Goal: Task Accomplishment & Management: Use online tool/utility

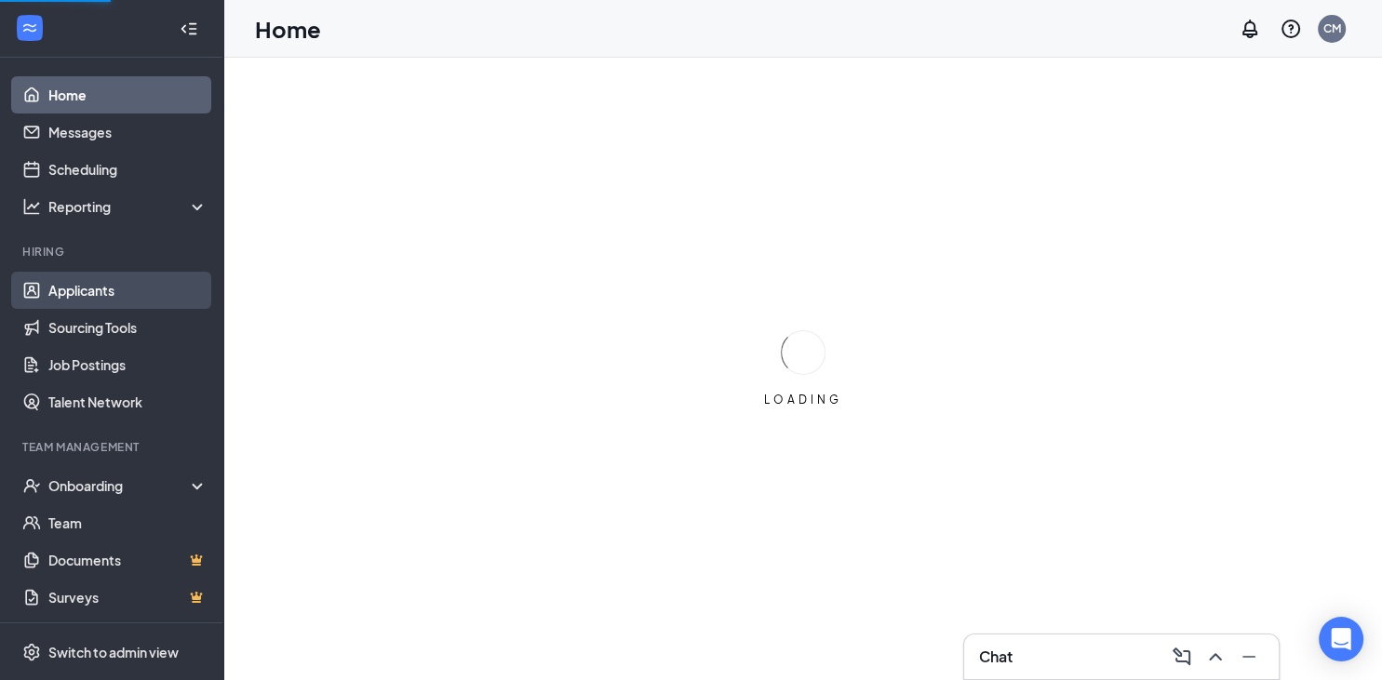
click at [88, 295] on link "Applicants" at bounding box center [127, 290] width 159 height 37
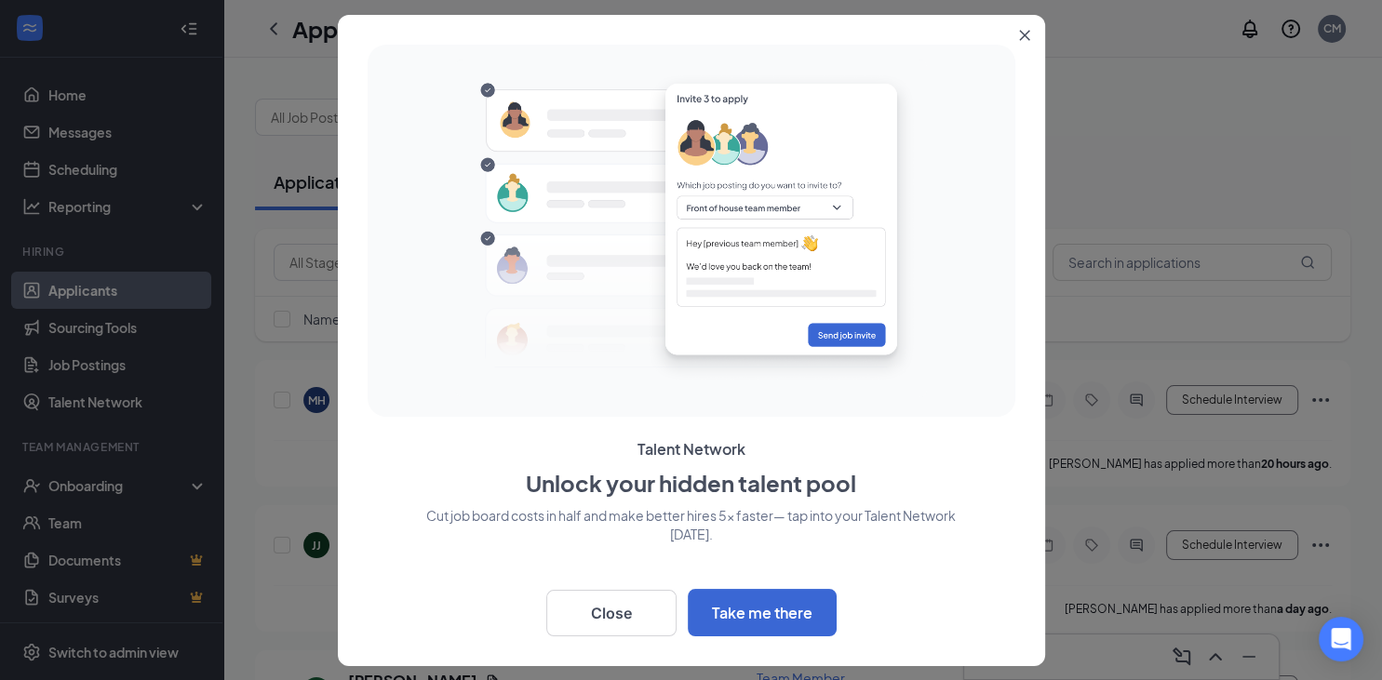
click at [1024, 35] on icon "Close" at bounding box center [1024, 35] width 11 height 11
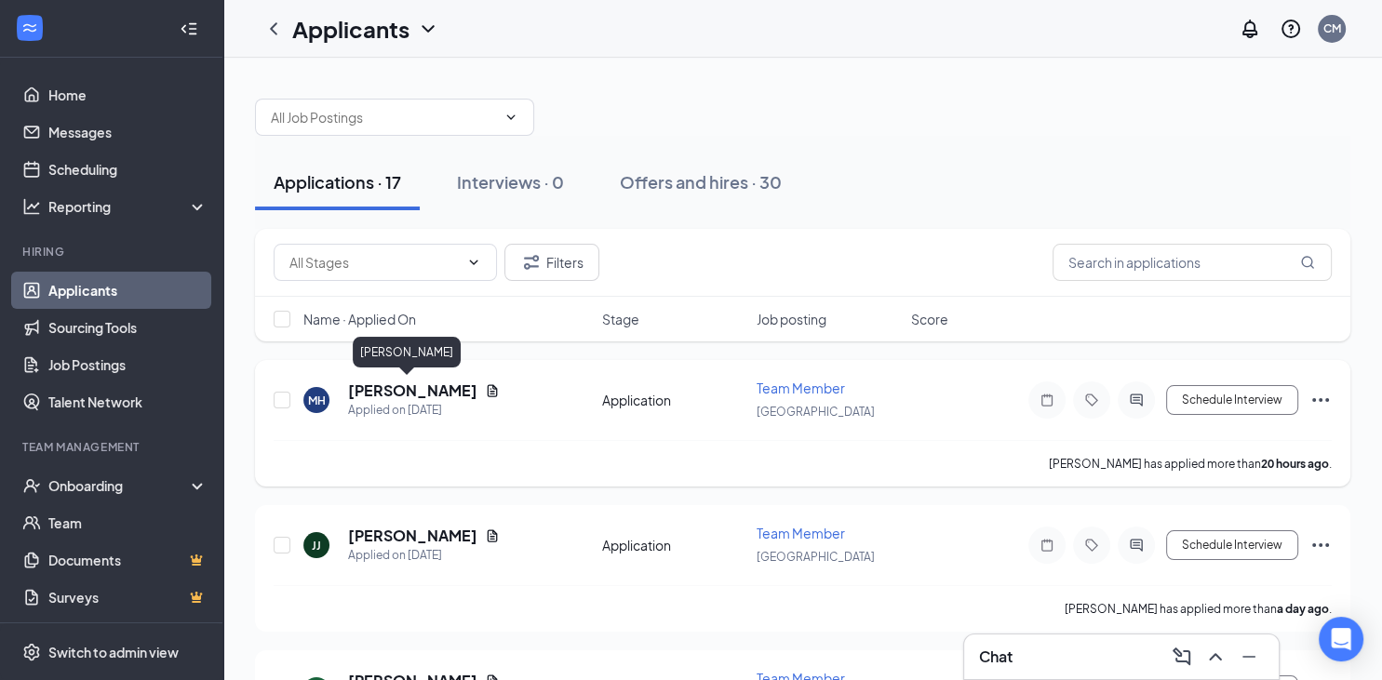
click at [404, 396] on h5 "[PERSON_NAME]" at bounding box center [412, 391] width 129 height 20
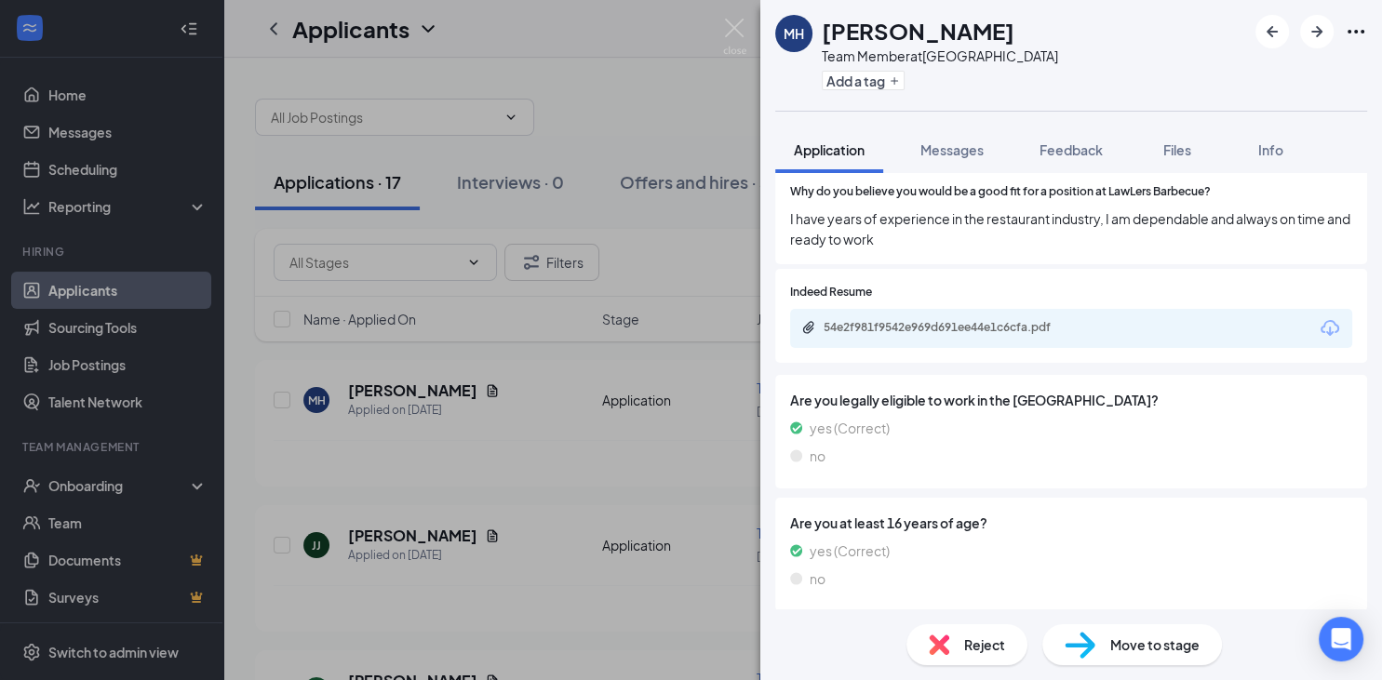
scroll to position [884, 0]
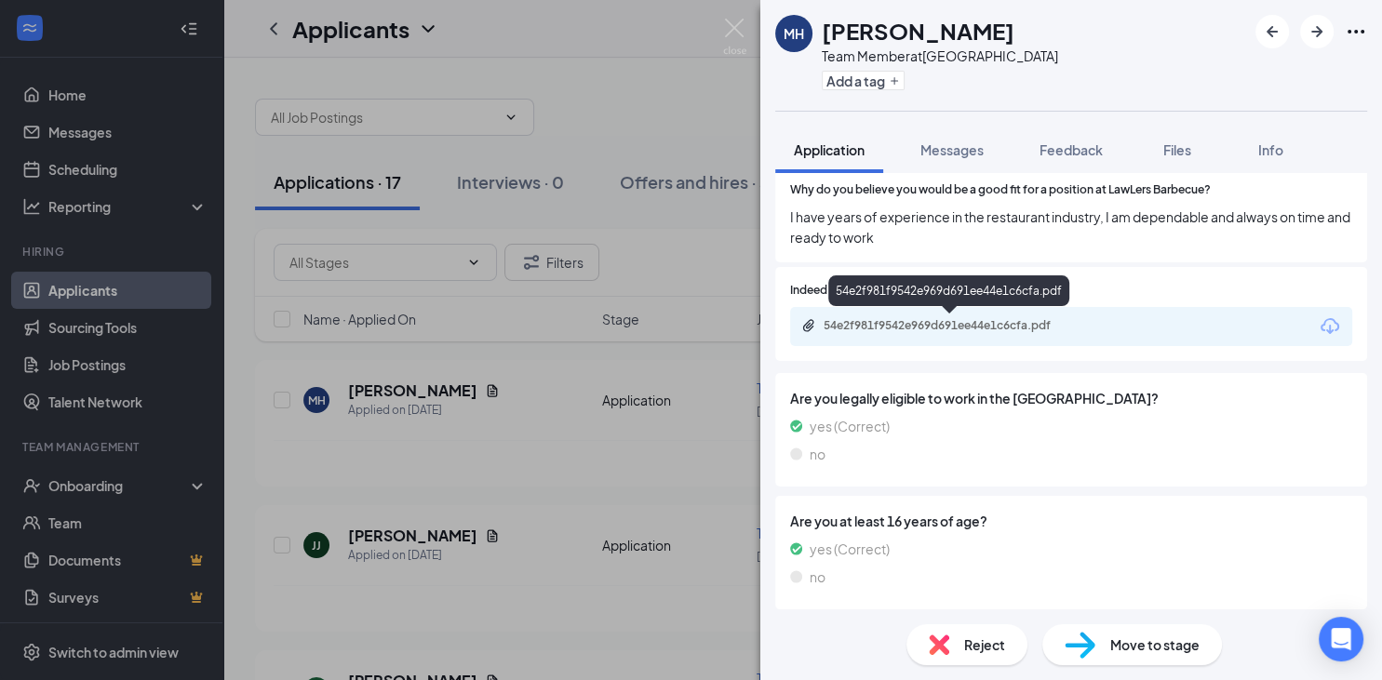
click at [985, 330] on div "54e2f981f9542e969d691ee44e1c6cfa.pdf" at bounding box center [954, 325] width 261 height 15
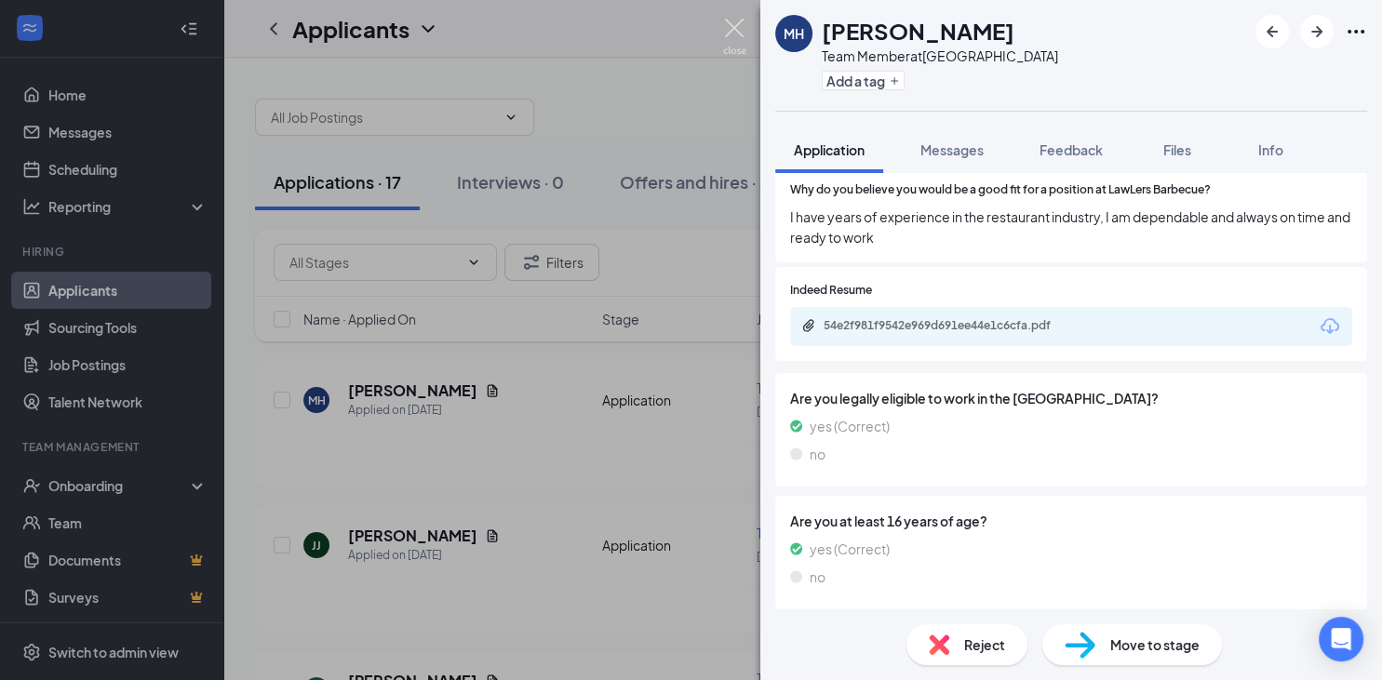
click at [731, 28] on img at bounding box center [734, 37] width 23 height 36
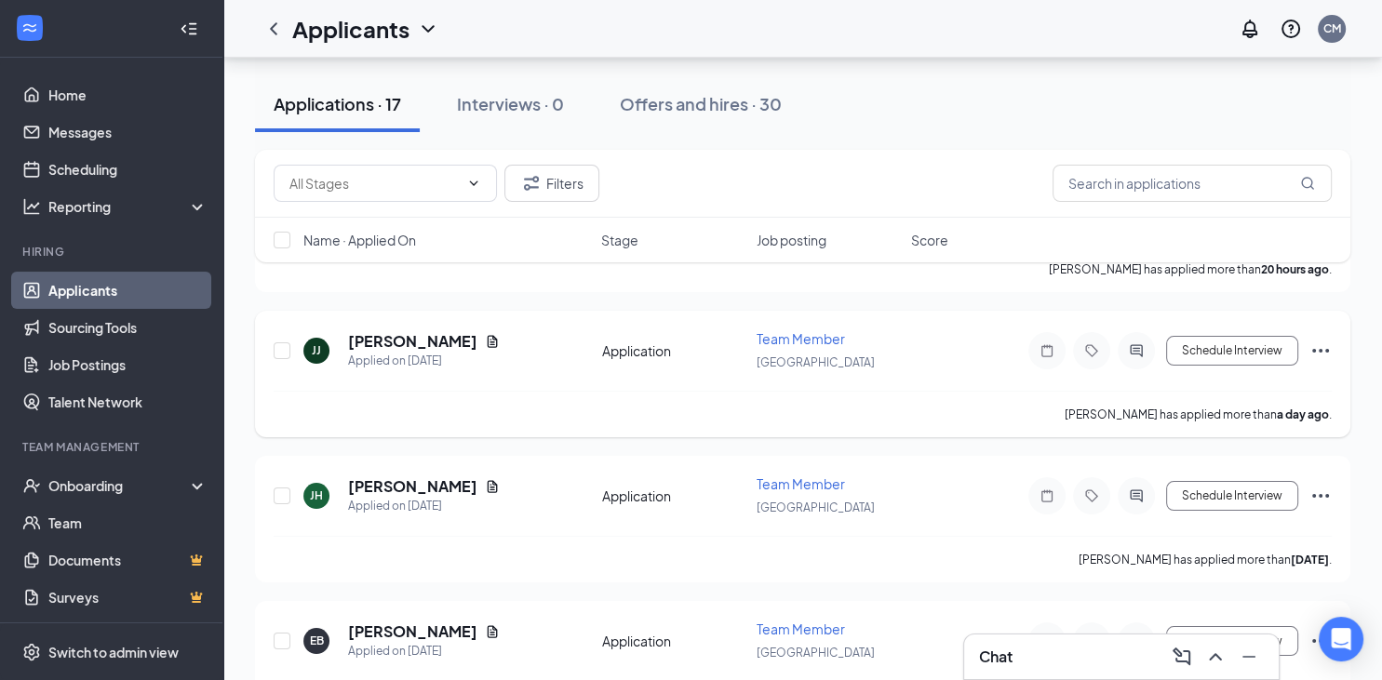
scroll to position [196, 0]
click at [412, 337] on h5 "[PERSON_NAME]" at bounding box center [412, 339] width 129 height 20
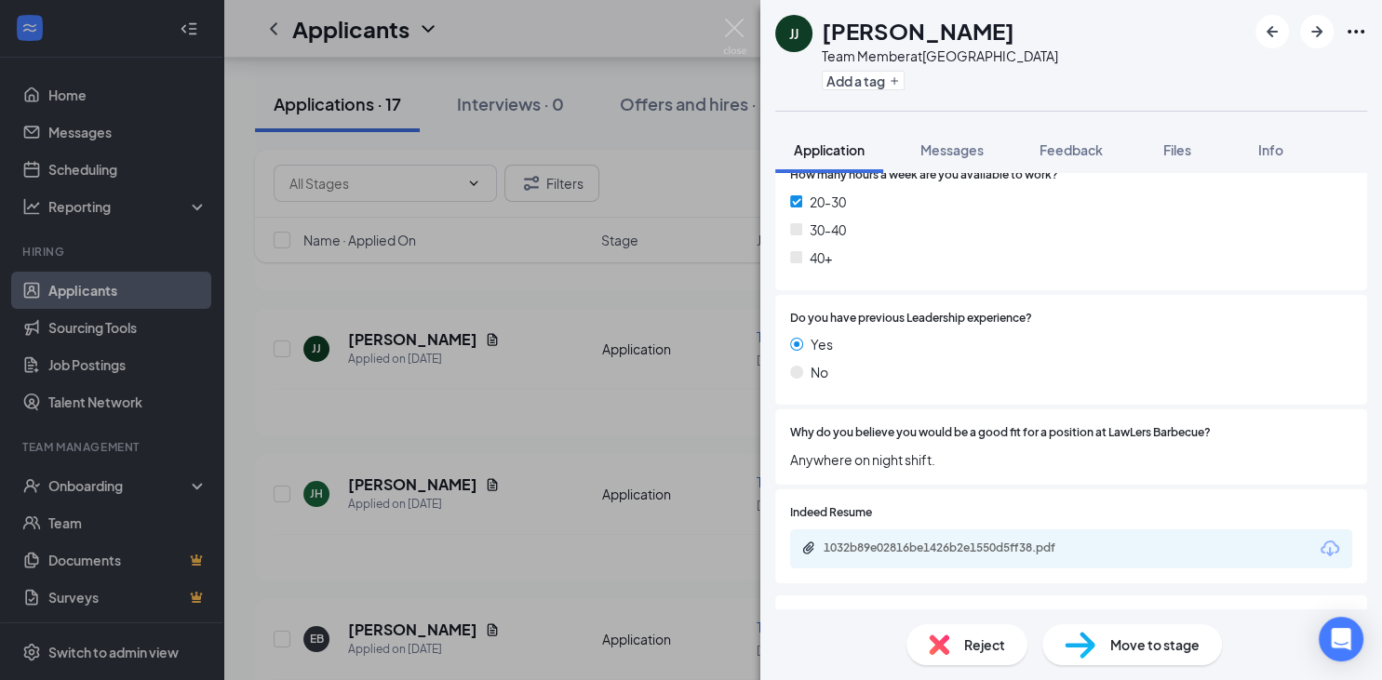
scroll to position [688, 0]
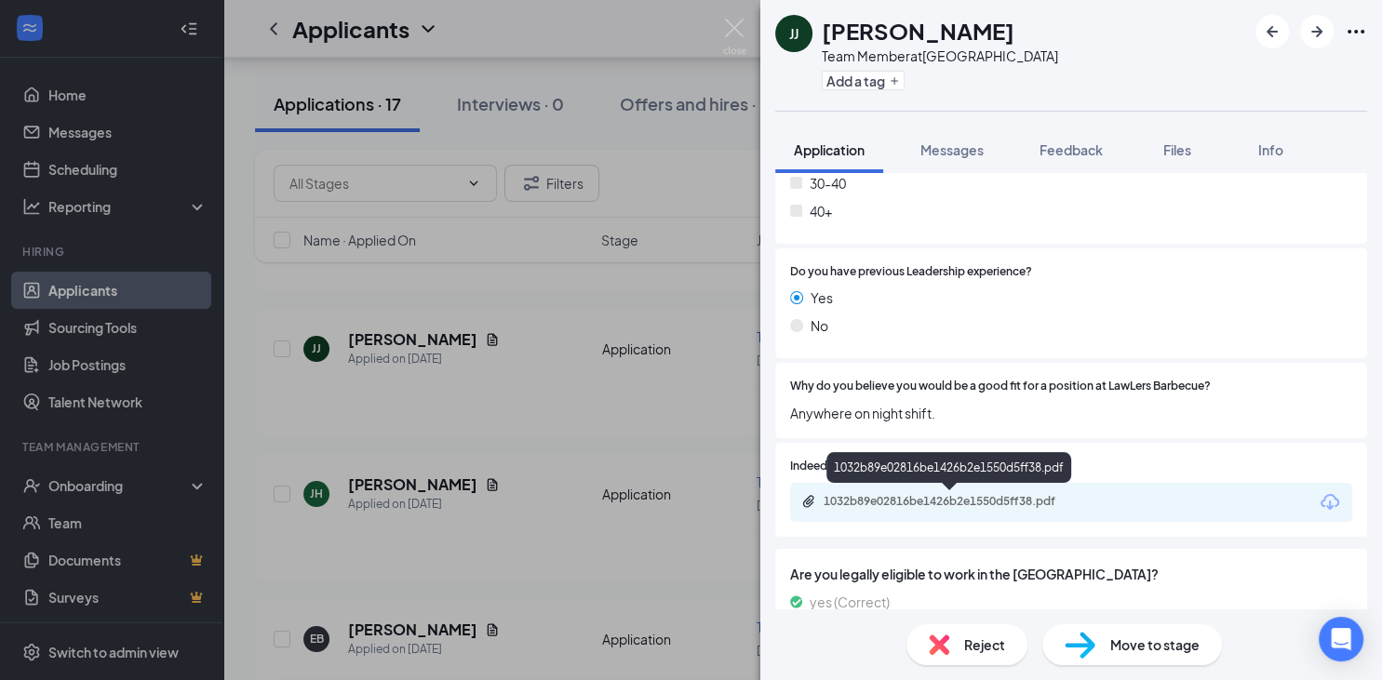
click at [890, 502] on div "1032b89e02816be1426b2e1550d5ff38.pdf" at bounding box center [954, 501] width 261 height 15
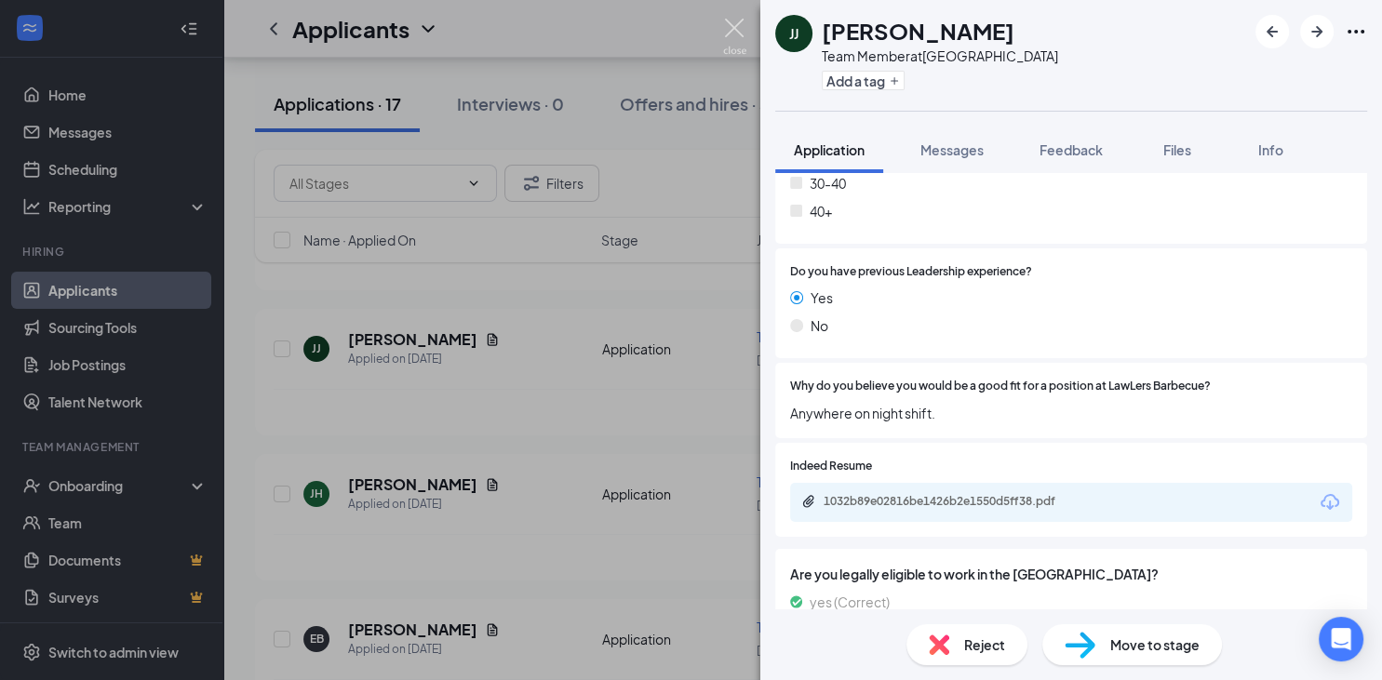
click at [731, 27] on img at bounding box center [734, 37] width 23 height 36
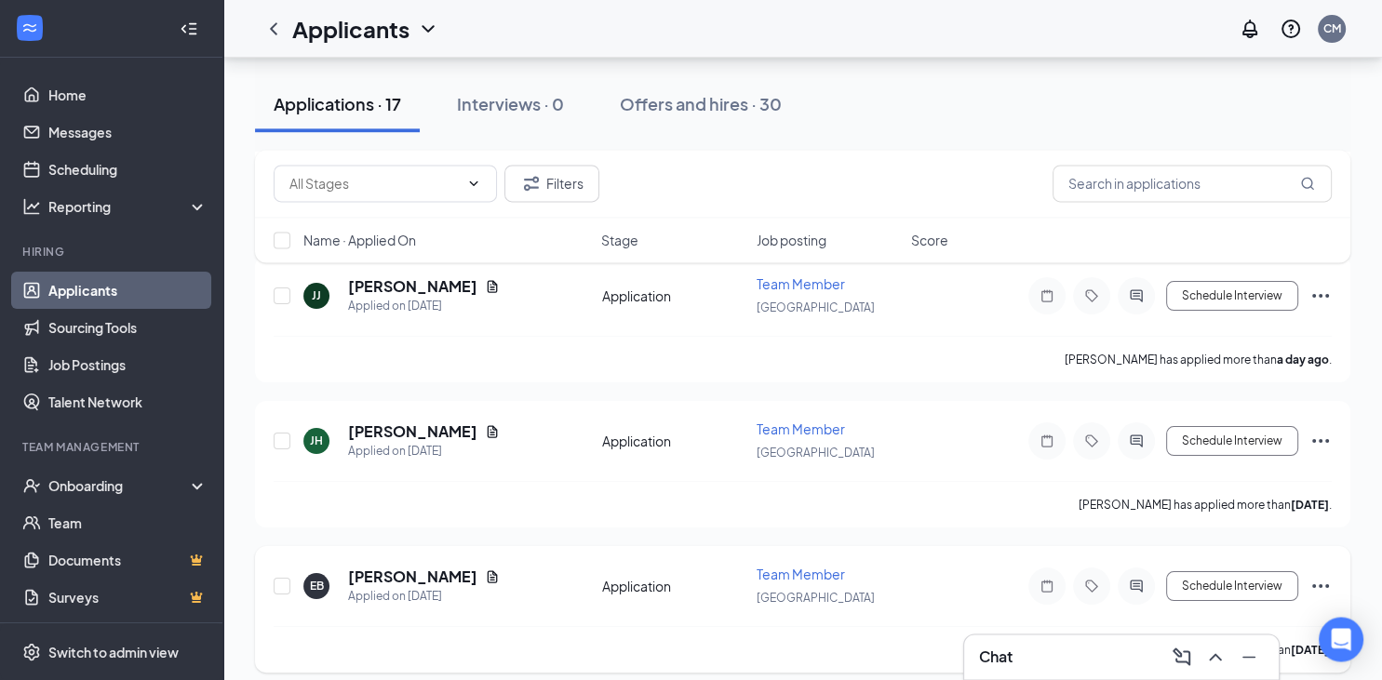
scroll to position [393, 0]
click at [398, 281] on div "Filters Name · Applied On Stage Job posting Score" at bounding box center [802, 215] width 1095 height 131
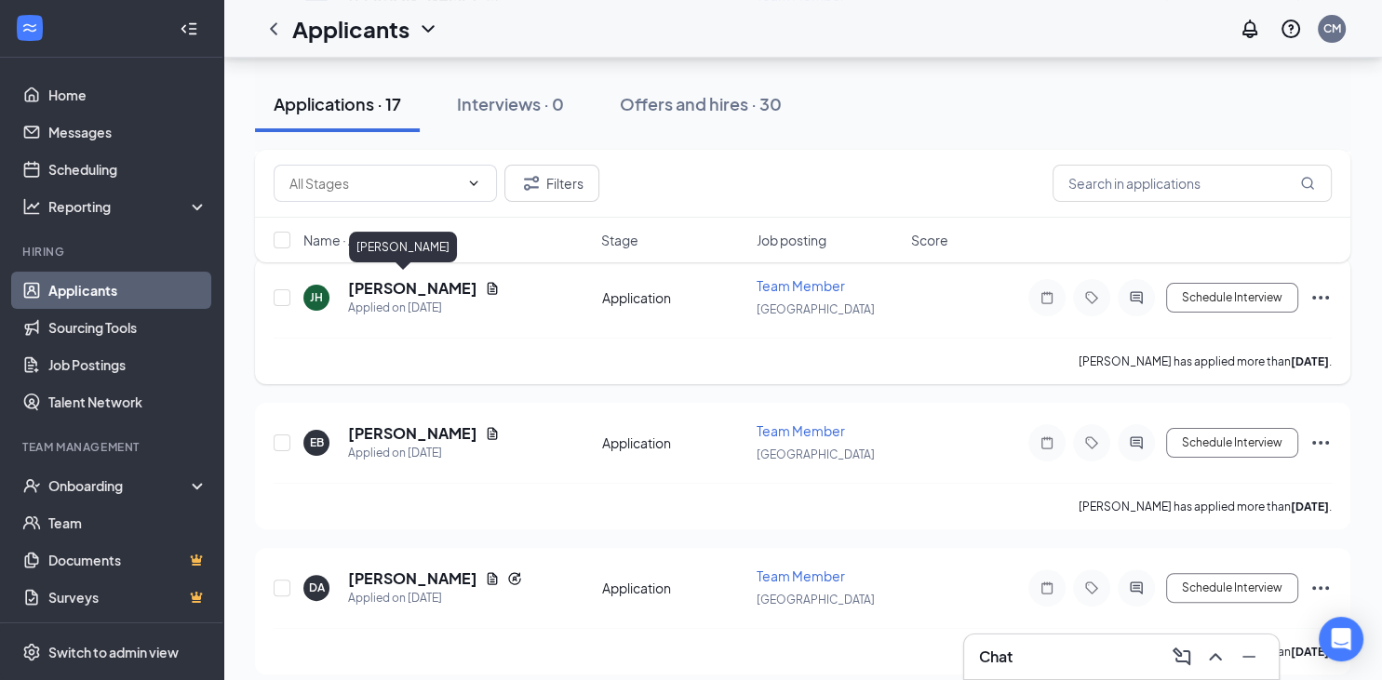
click at [379, 288] on h5 "[PERSON_NAME]" at bounding box center [412, 288] width 129 height 20
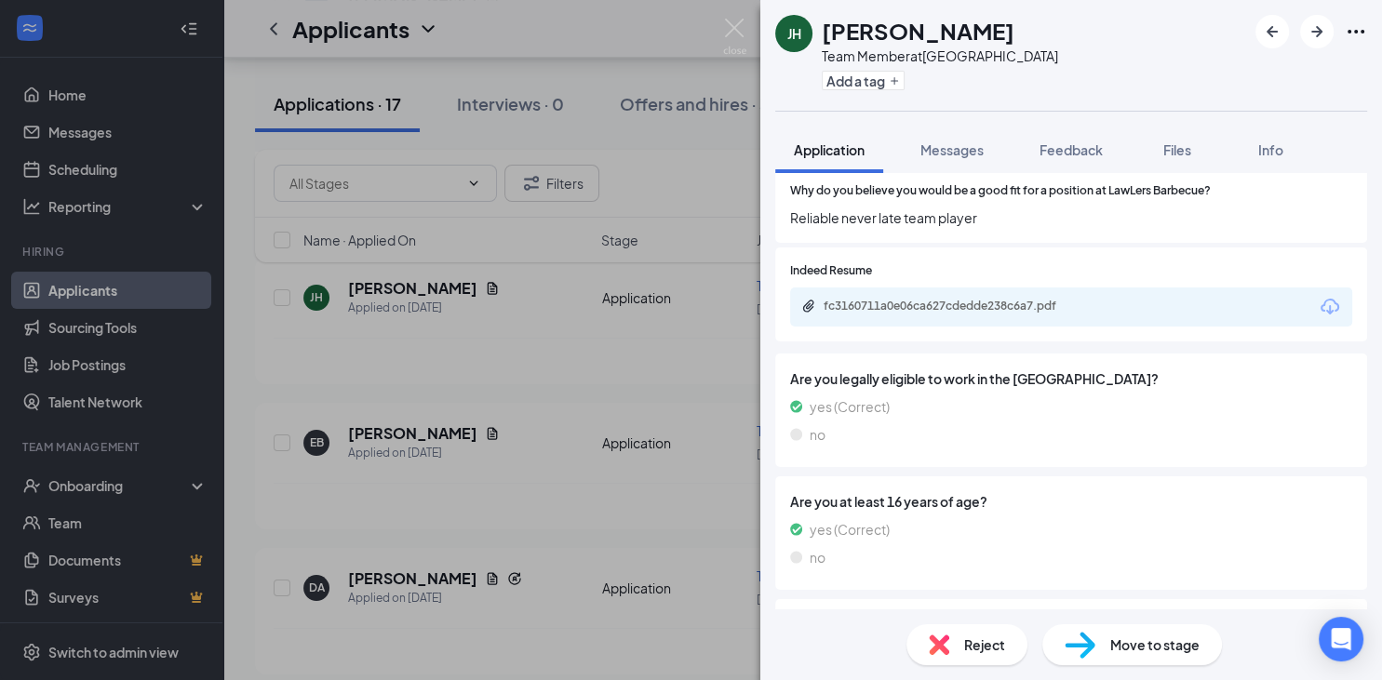
scroll to position [884, 0]
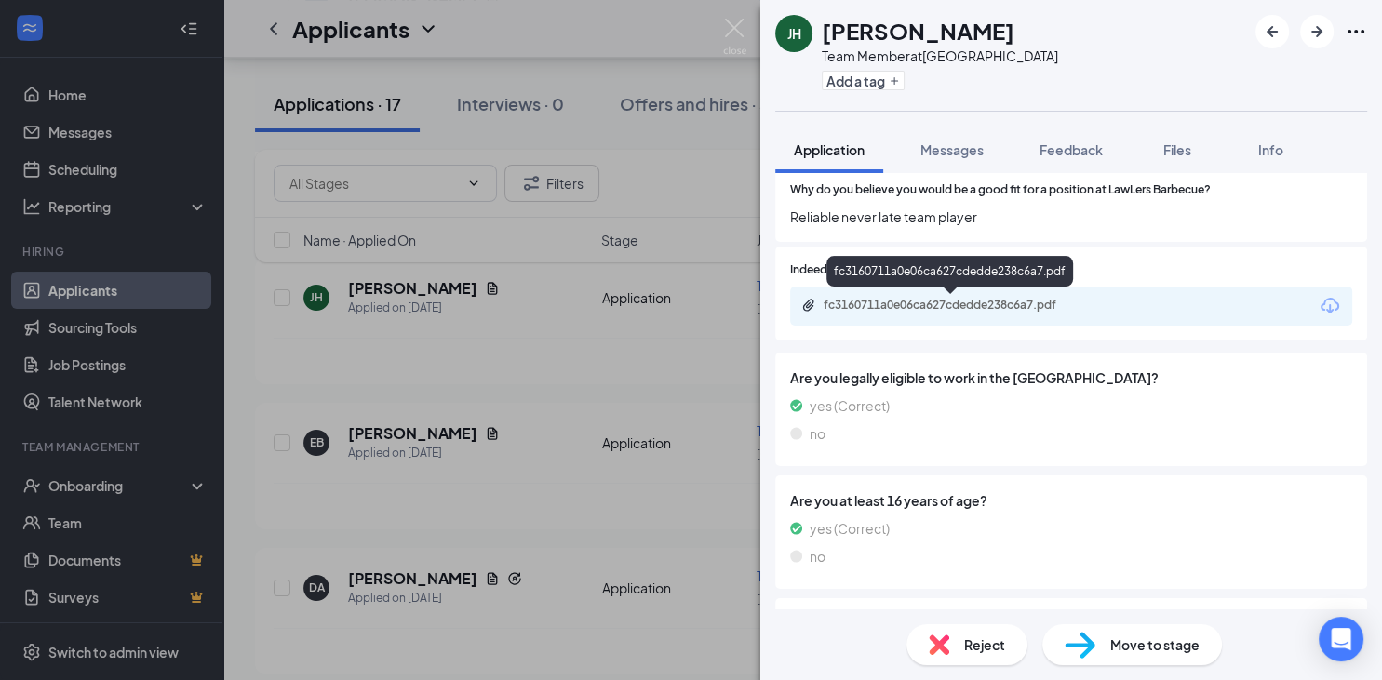
click at [936, 307] on div "fc3160711a0e06ca627cdedde238c6a7.pdf" at bounding box center [954, 305] width 261 height 15
click at [947, 650] on img at bounding box center [939, 645] width 20 height 20
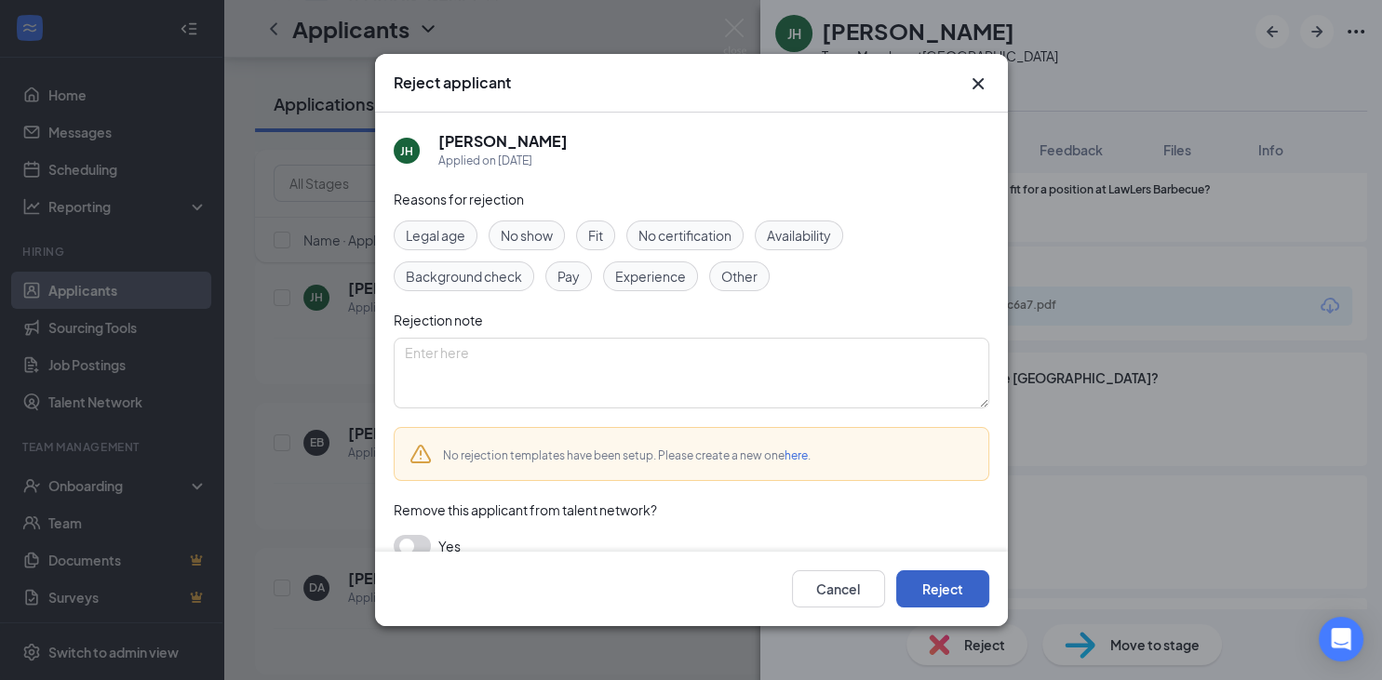
click at [958, 603] on button "Reject" at bounding box center [942, 588] width 93 height 37
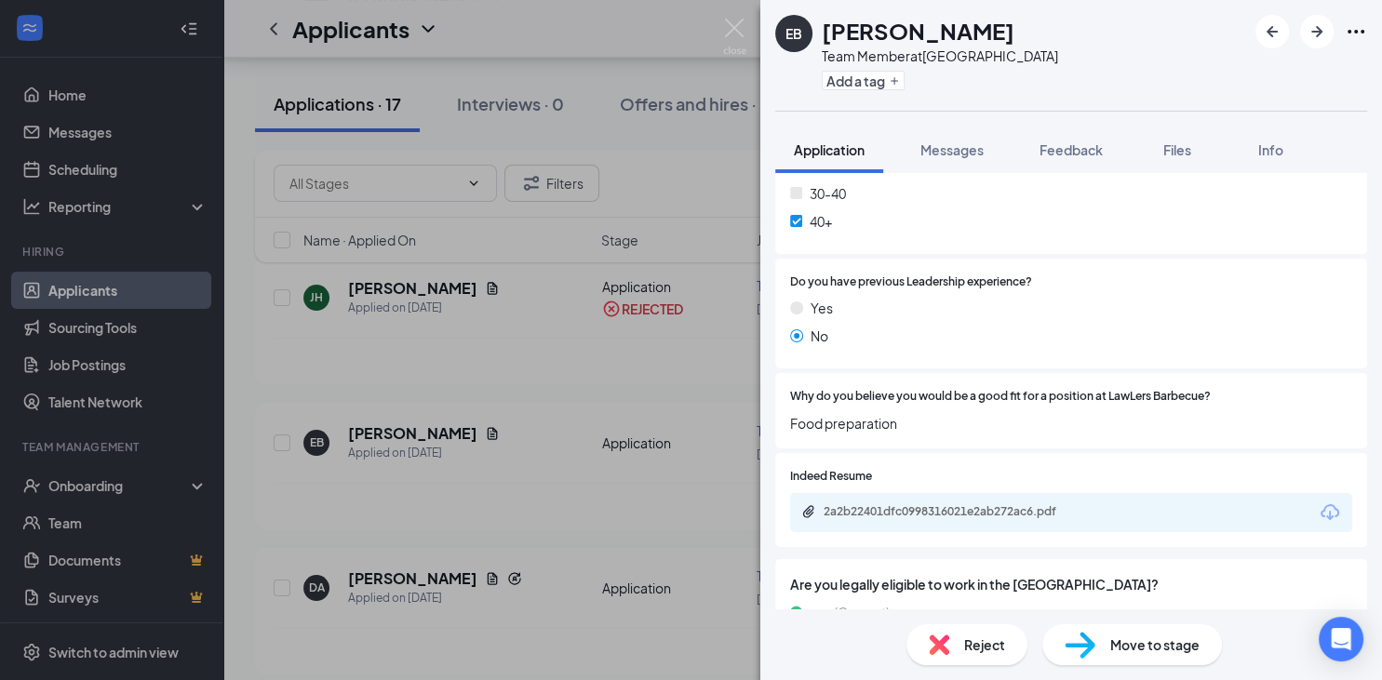
scroll to position [688, 0]
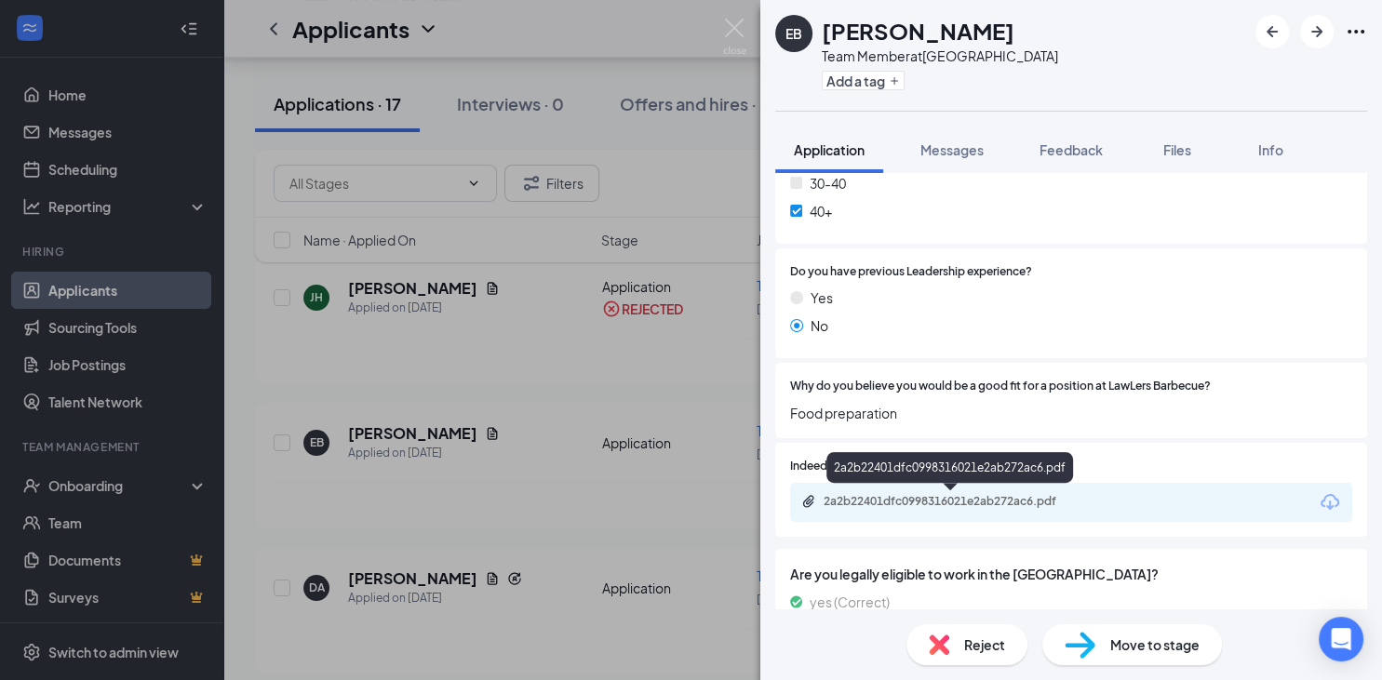
click at [922, 504] on div "2a2b22401dfc0998316021e2ab272ac6.pdf" at bounding box center [954, 501] width 261 height 15
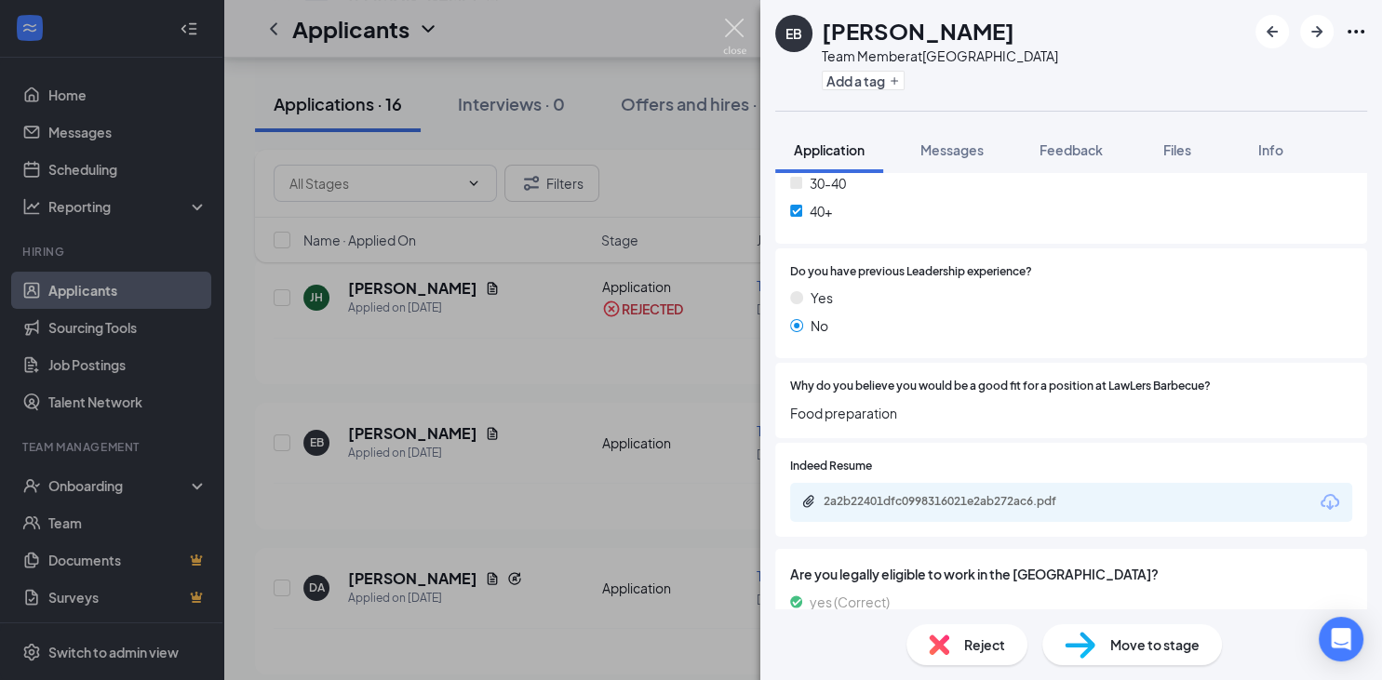
click at [734, 25] on img at bounding box center [734, 37] width 23 height 36
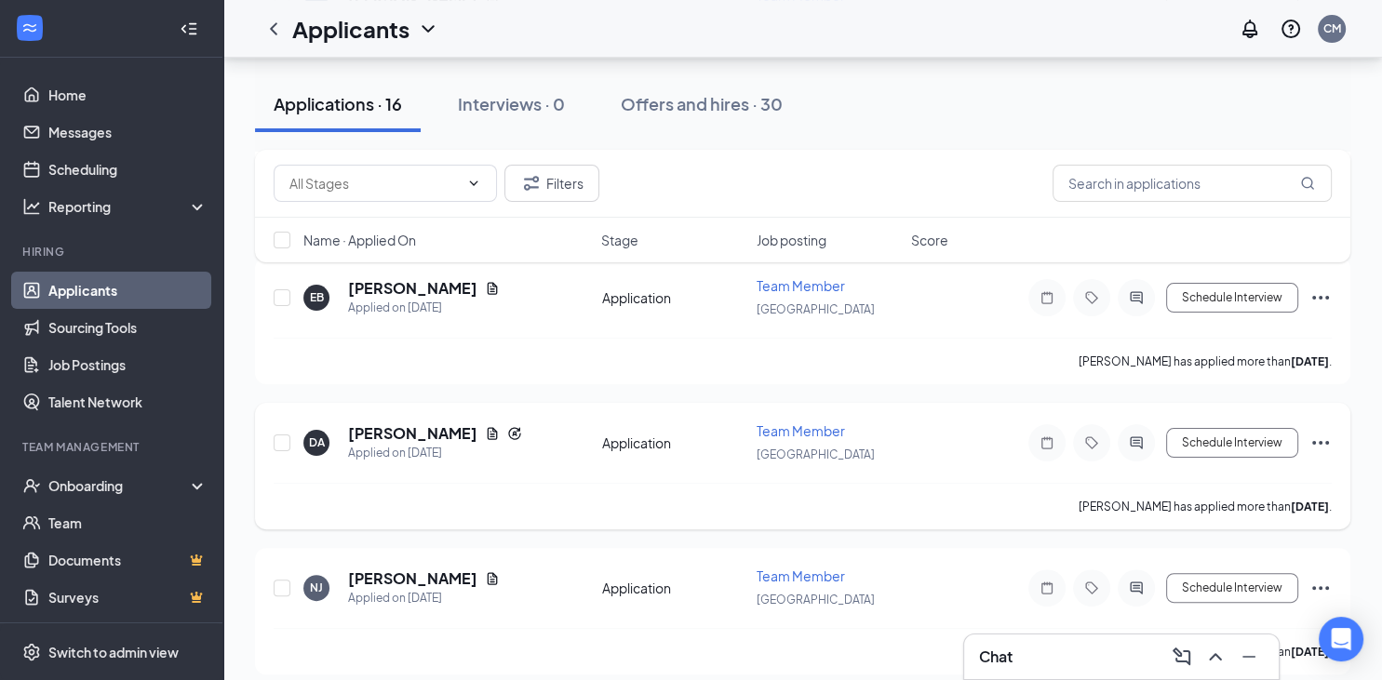
scroll to position [491, 0]
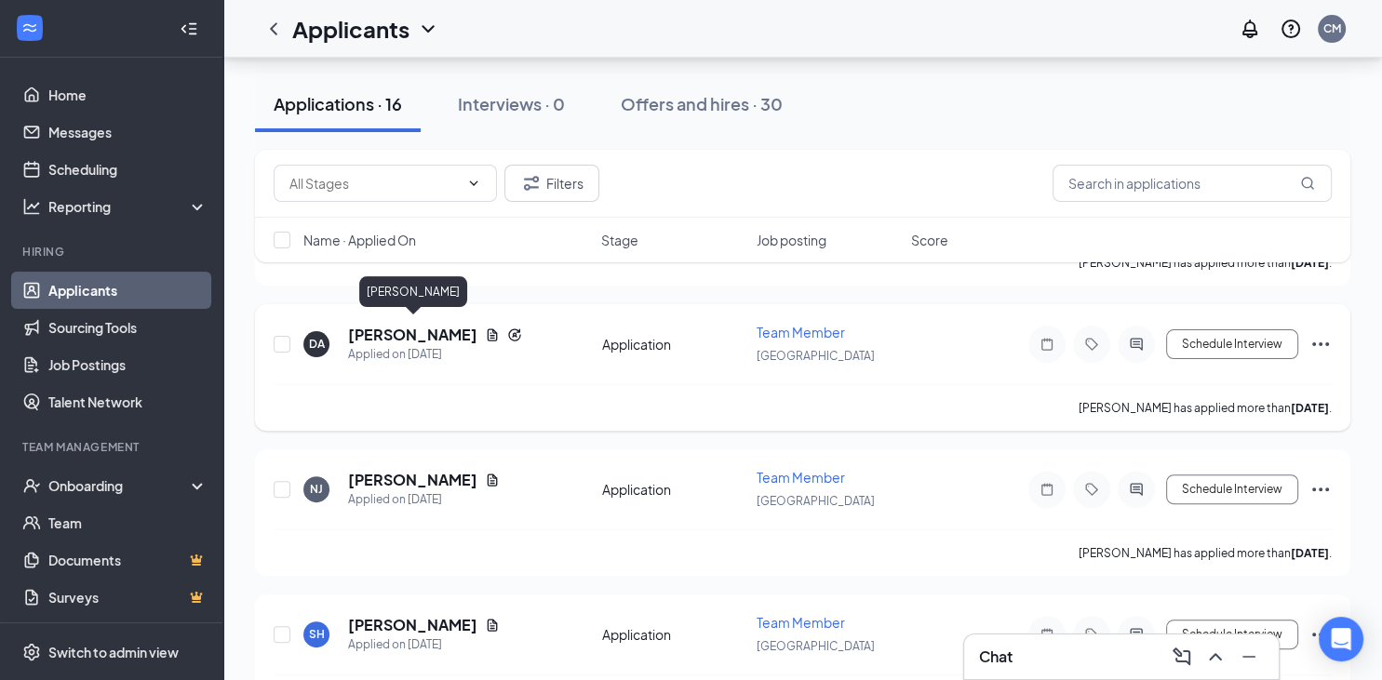
click at [459, 332] on h5 "[PERSON_NAME]" at bounding box center [412, 335] width 129 height 20
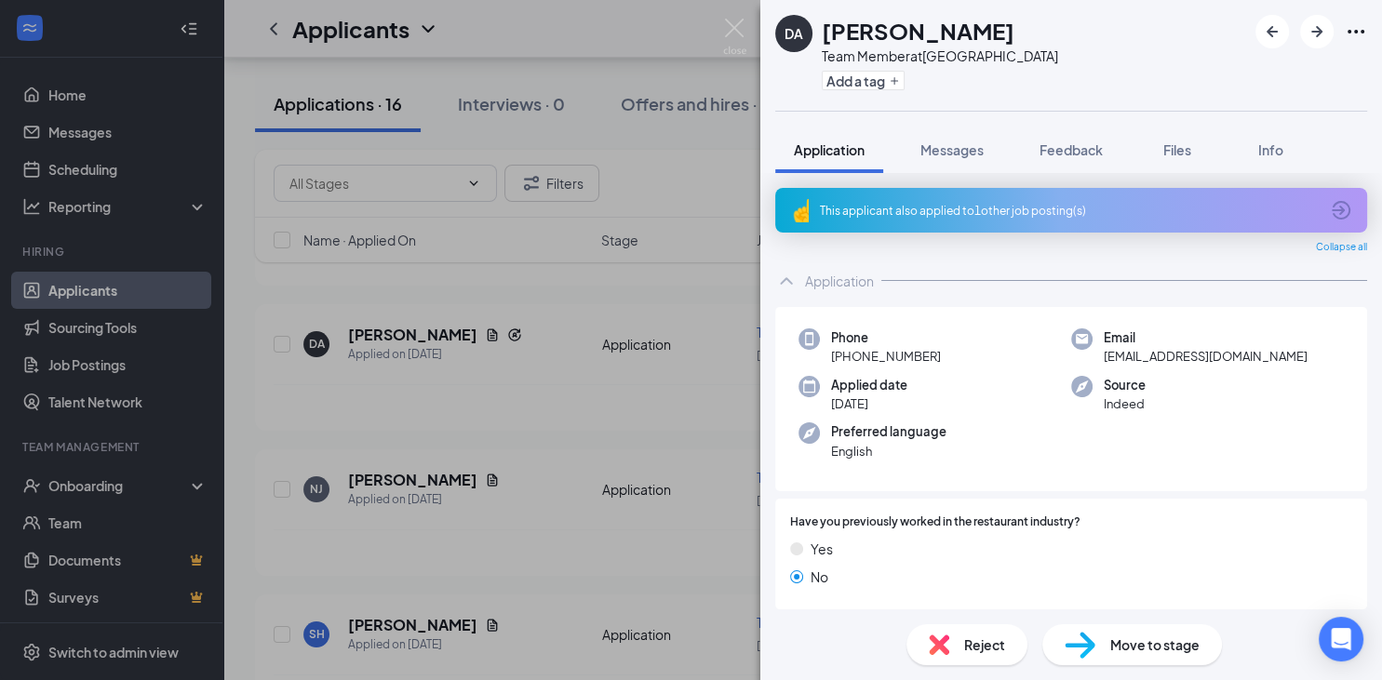
click at [1078, 211] on div "This applicant also applied to 1 other job posting(s)" at bounding box center [1069, 211] width 499 height 16
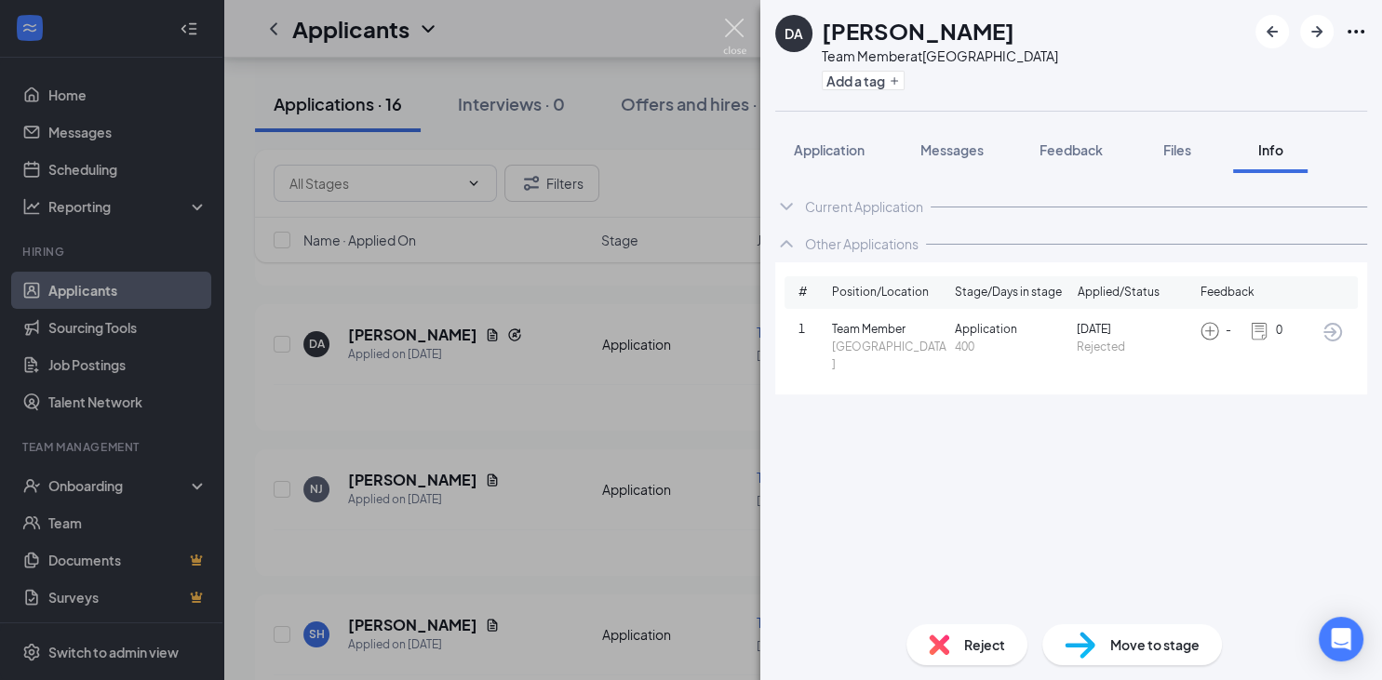
click at [739, 24] on img at bounding box center [734, 37] width 23 height 36
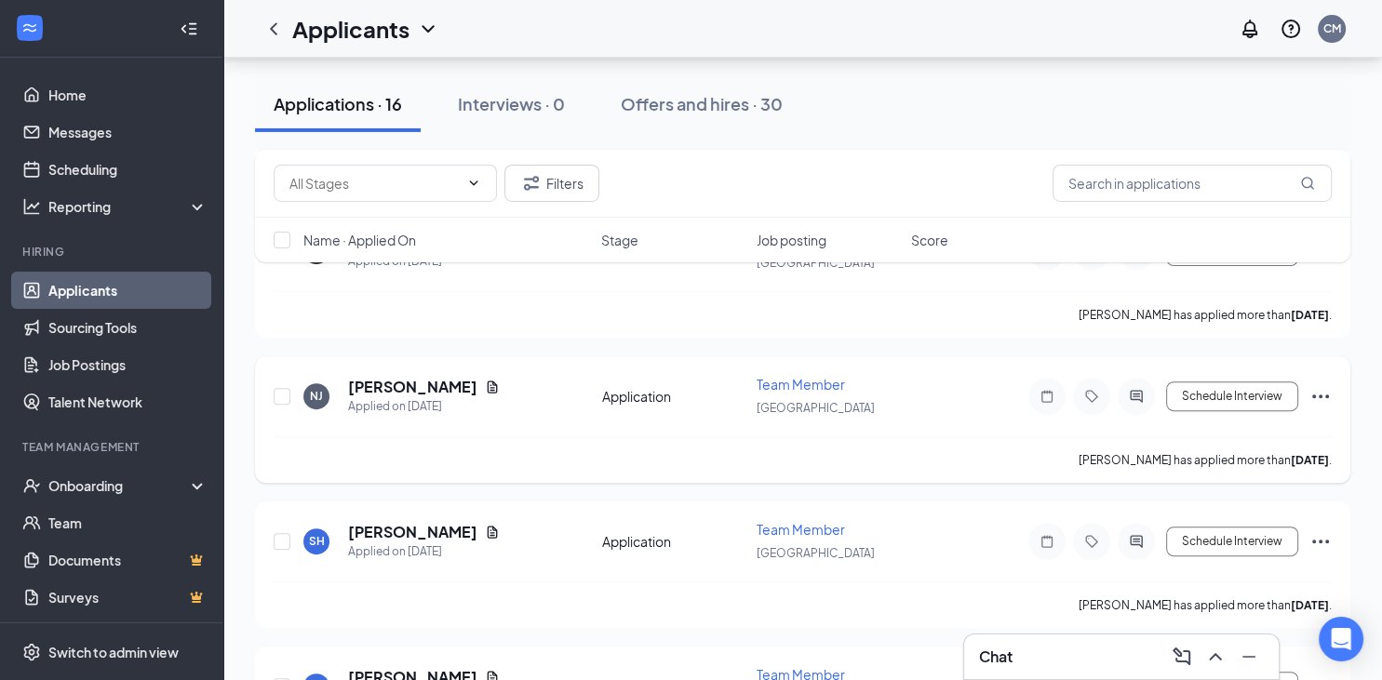
scroll to position [589, 0]
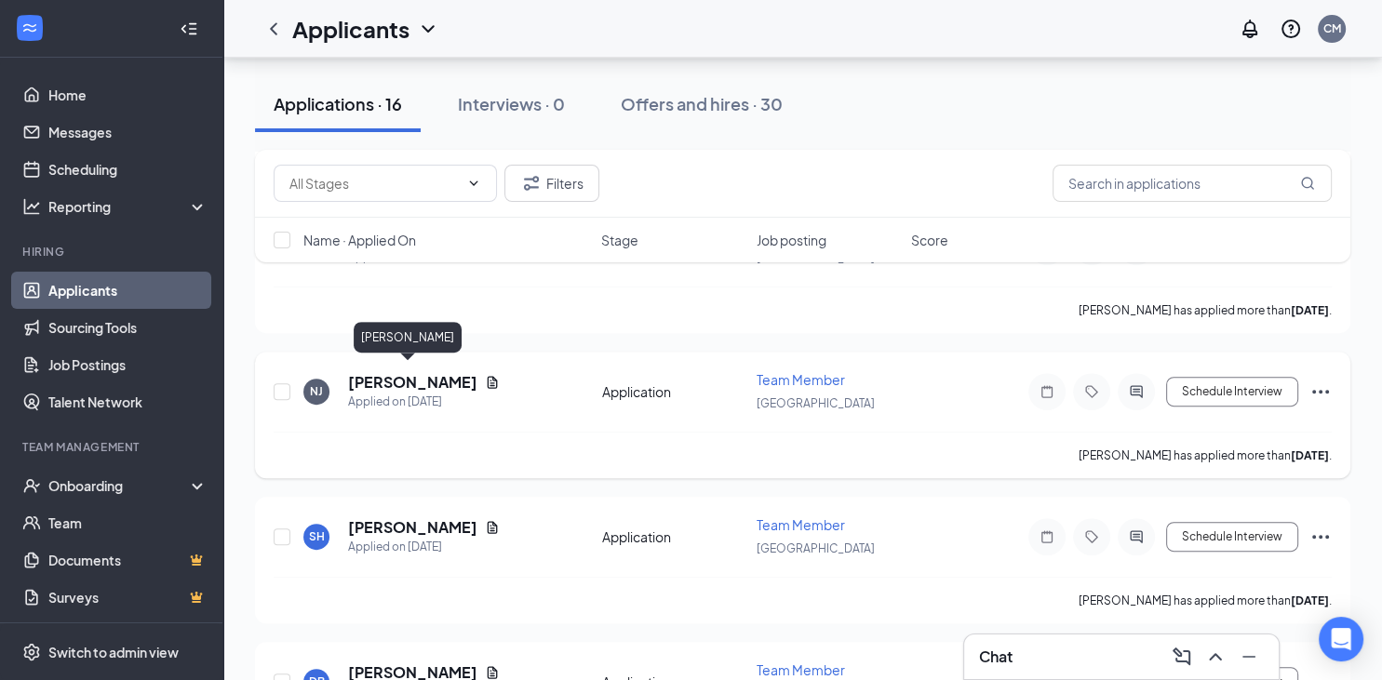
click at [419, 378] on h5 "[PERSON_NAME]" at bounding box center [412, 382] width 129 height 20
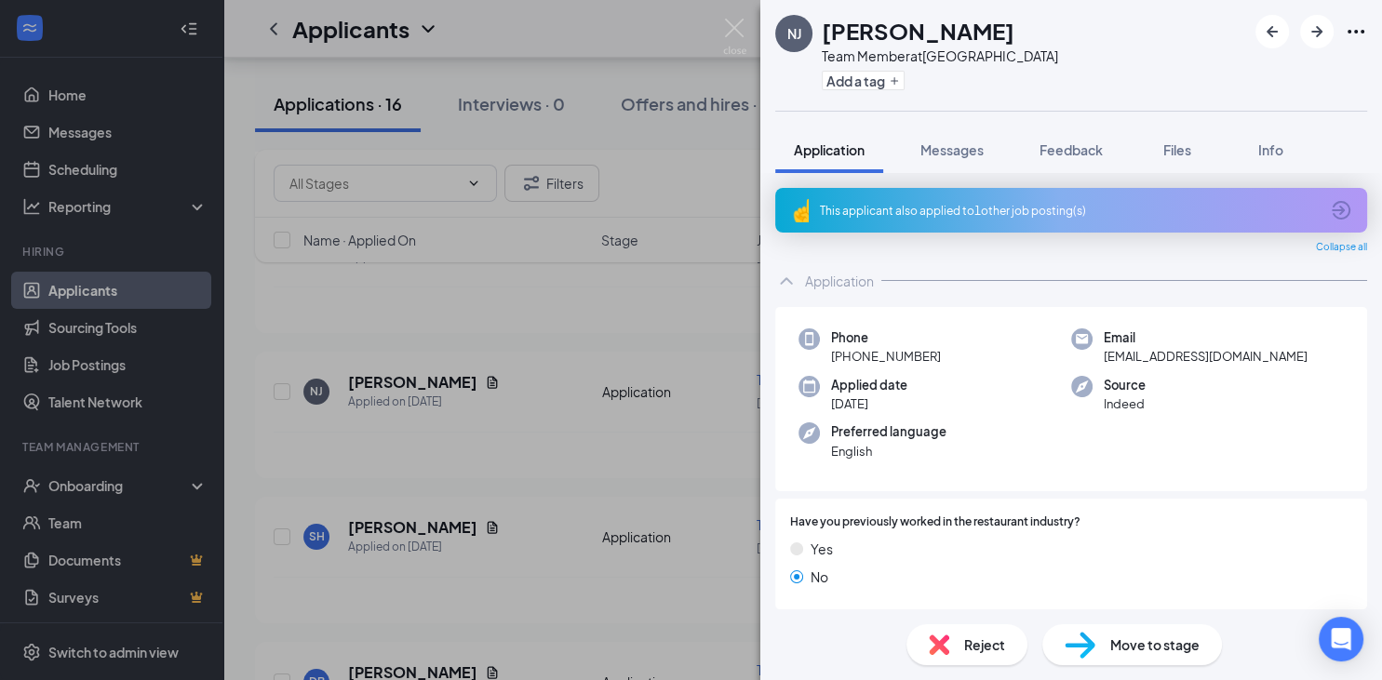
click at [1018, 207] on div "This applicant also applied to 1 other job posting(s)" at bounding box center [1069, 211] width 499 height 16
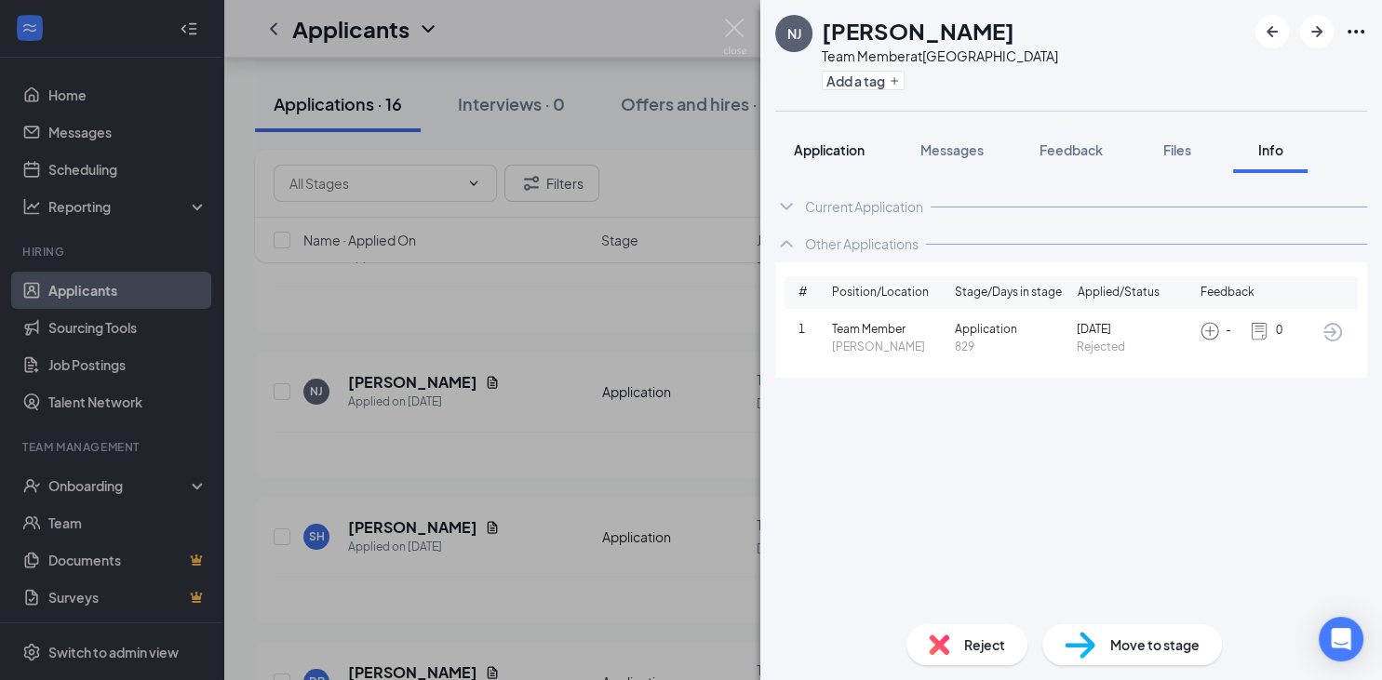
click at [843, 148] on span "Application" at bounding box center [829, 149] width 71 height 17
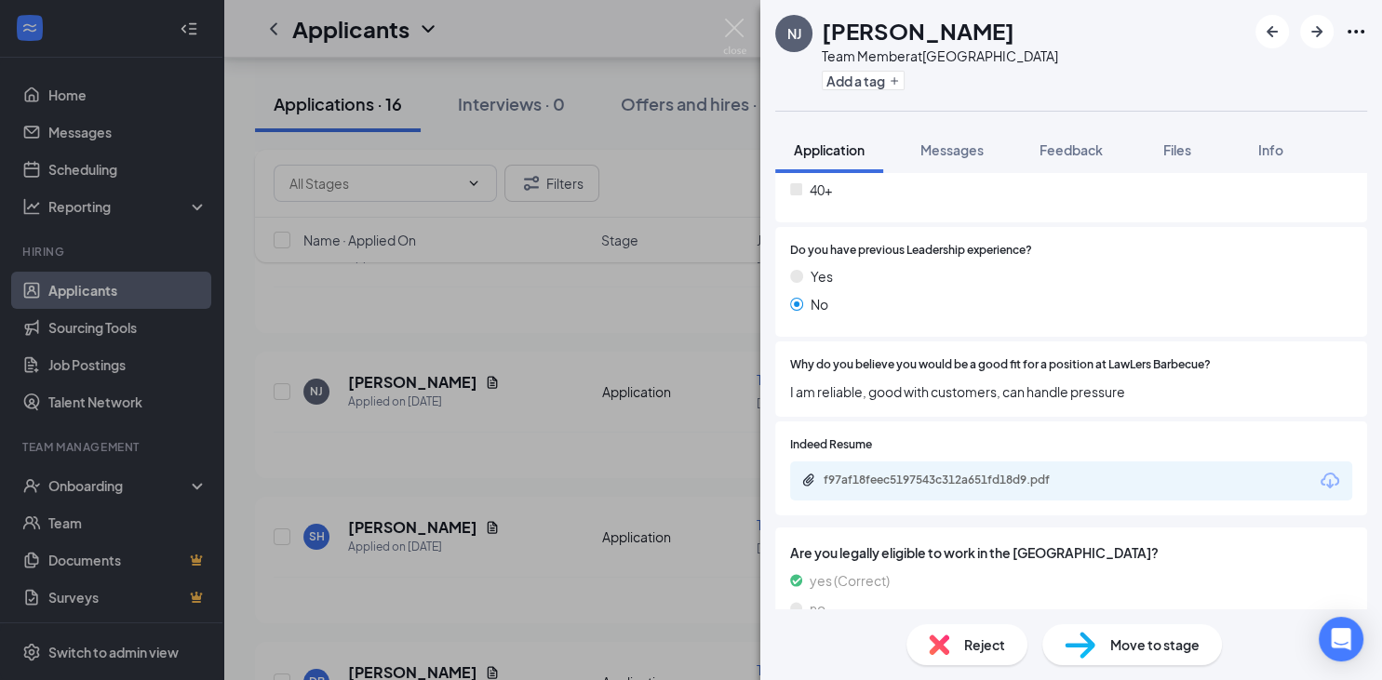
scroll to position [983, 0]
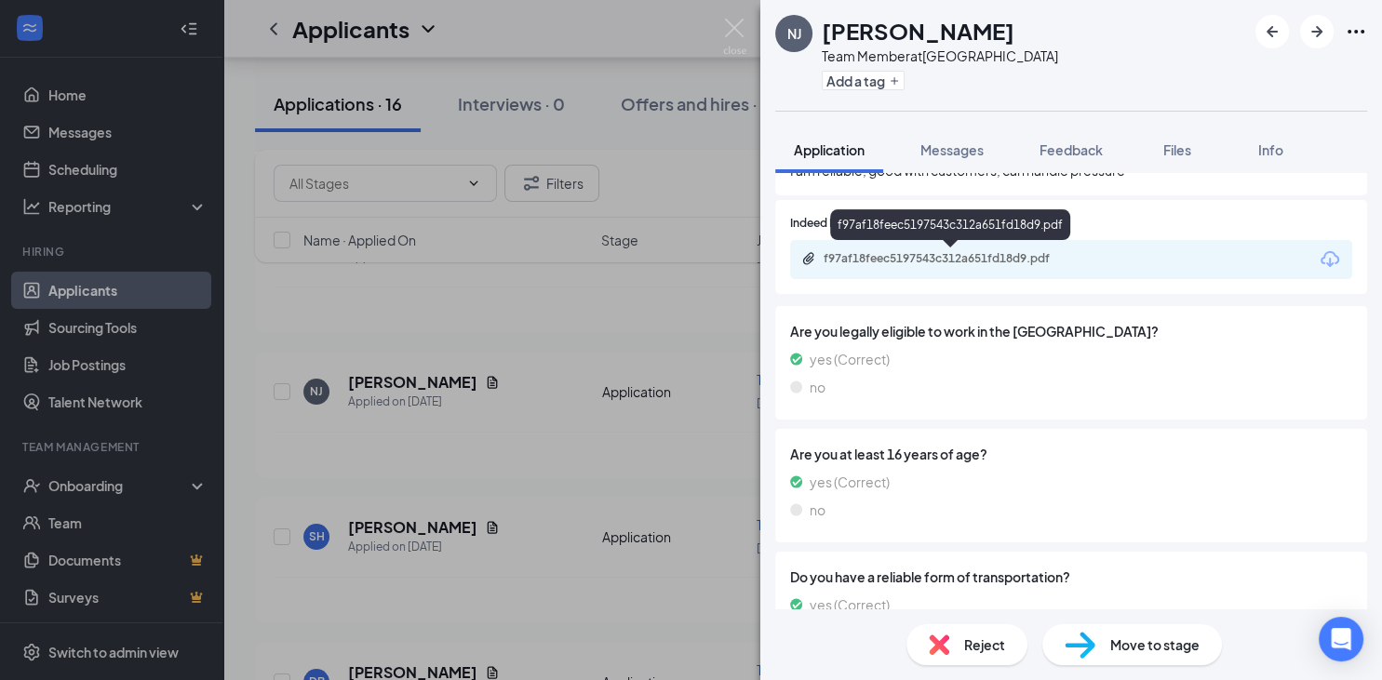
click at [954, 262] on div "f97af18feec5197543c312a651fd18d9.pdf" at bounding box center [954, 258] width 261 height 15
click at [737, 28] on img at bounding box center [734, 37] width 23 height 36
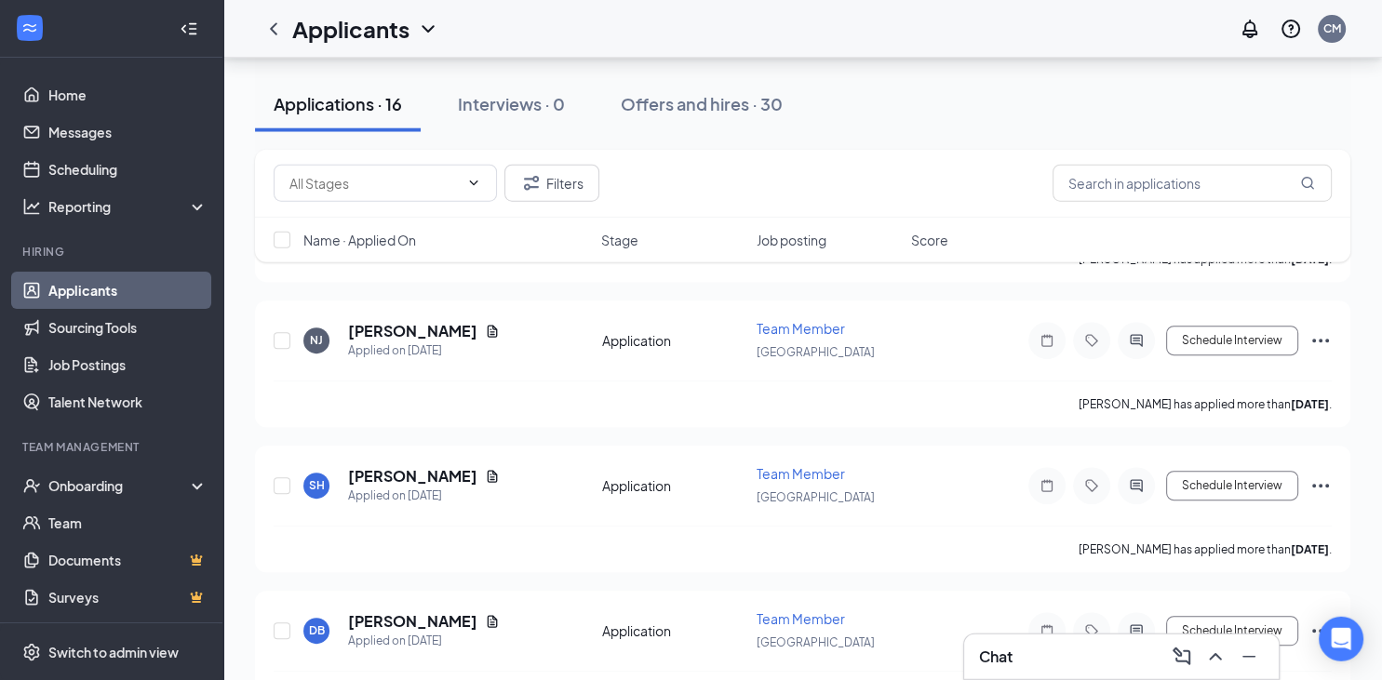
scroll to position [785, 0]
click at [409, 326] on h5 "[PERSON_NAME]" at bounding box center [412, 331] width 129 height 20
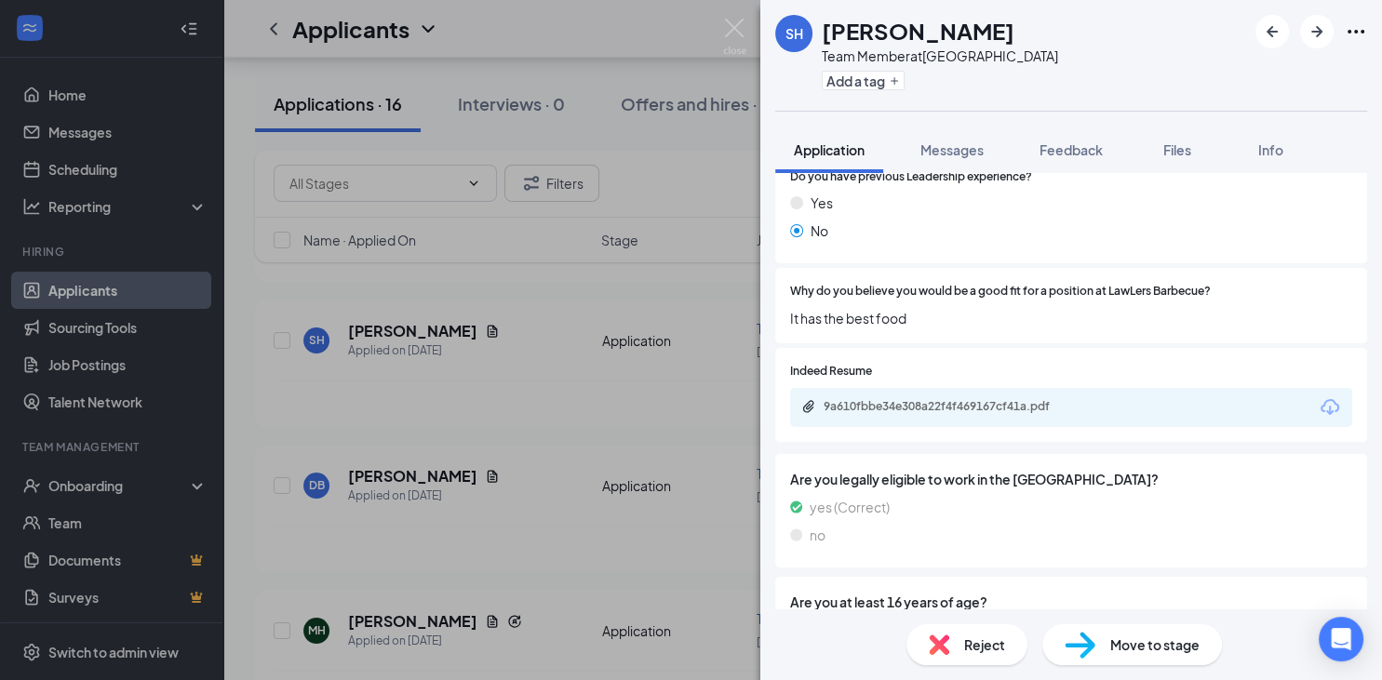
scroll to position [785, 0]
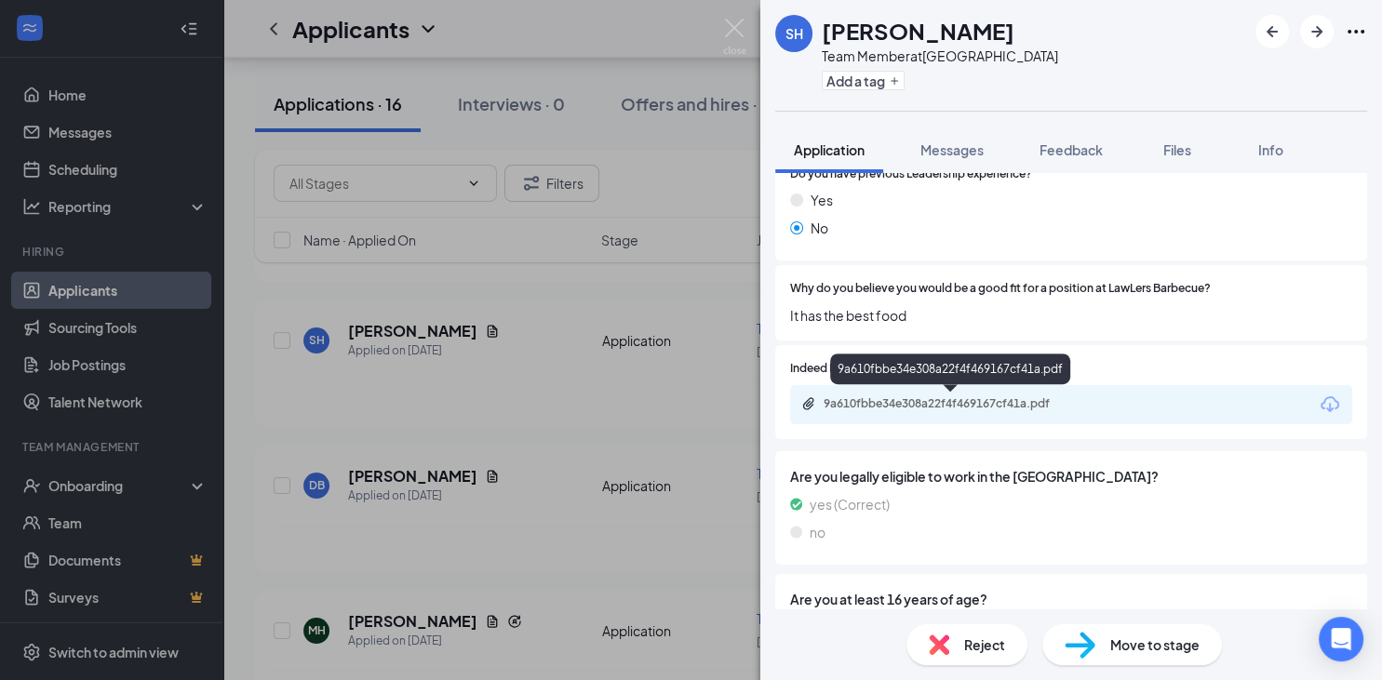
click at [945, 402] on div "9a610fbbe34e308a22f4f469167cf41a.pdf" at bounding box center [954, 403] width 261 height 15
click at [738, 32] on img at bounding box center [734, 37] width 23 height 36
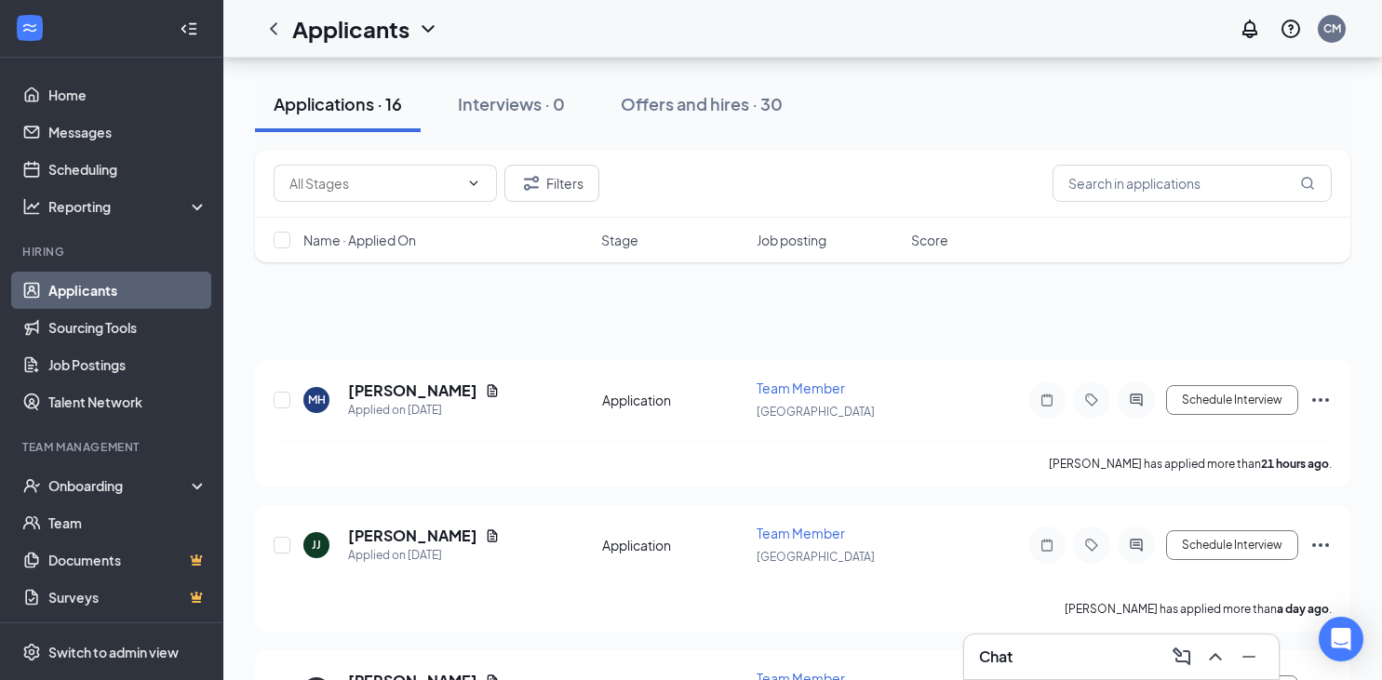
scroll to position [785, 0]
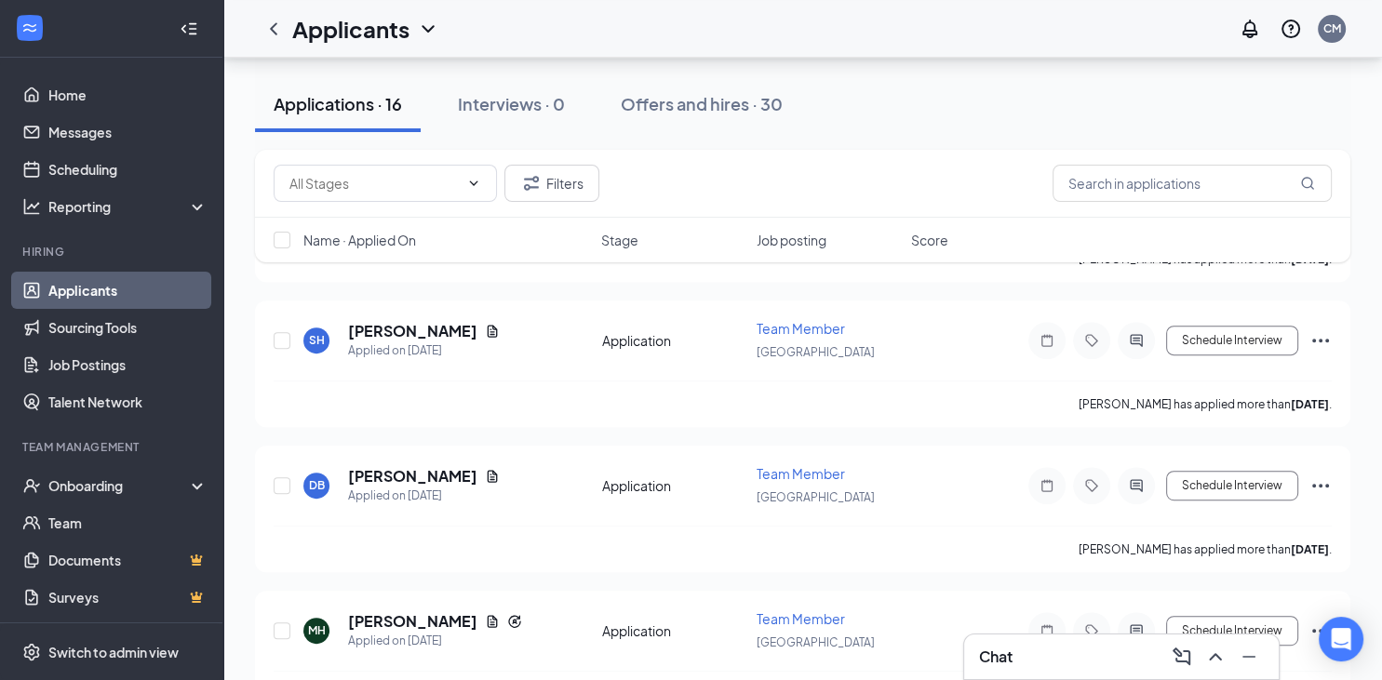
drag, startPoint x: 716, startPoint y: 655, endPoint x: 1360, endPoint y: 489, distance: 665.1
